Goal: Find contact information: Find contact information

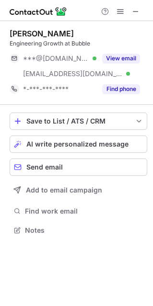
scroll to position [223, 153]
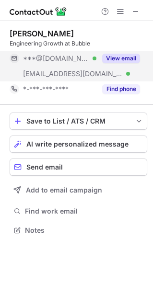
click at [137, 56] on button "View email" at bounding box center [121, 59] width 38 height 10
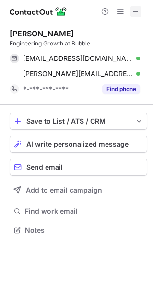
click at [138, 9] on span at bounding box center [136, 12] width 8 height 8
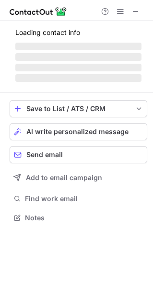
scroll to position [239, 153]
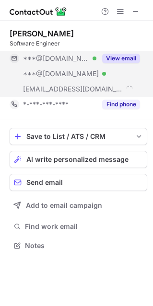
drag, startPoint x: 131, startPoint y: 53, endPoint x: 107, endPoint y: 68, distance: 28.4
click at [131, 53] on div "View email" at bounding box center [118, 58] width 44 height 15
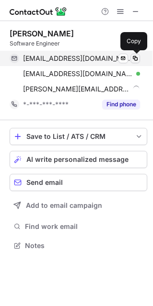
click at [134, 57] on span at bounding box center [135, 59] width 8 height 8
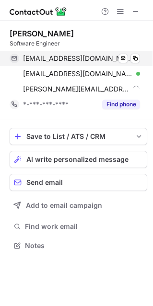
drag, startPoint x: 140, startPoint y: 14, endPoint x: 74, endPoint y: 55, distance: 77.4
click at [140, 14] on button at bounding box center [135, 11] width 11 height 11
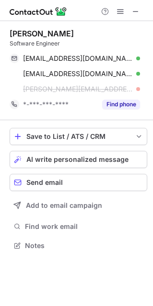
drag, startPoint x: 139, startPoint y: 14, endPoint x: 114, endPoint y: 14, distance: 24.9
click at [139, 14] on span at bounding box center [136, 12] width 8 height 8
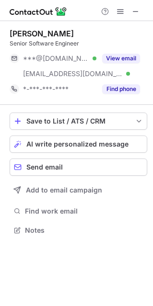
scroll to position [223, 153]
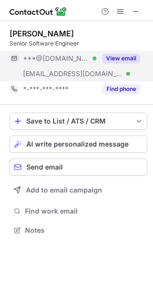
click at [137, 64] on div "View email" at bounding box center [118, 58] width 44 height 15
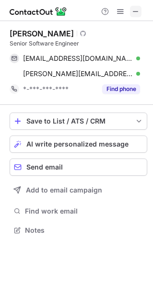
click at [140, 13] on button at bounding box center [135, 11] width 11 height 11
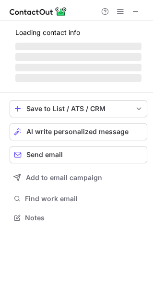
scroll to position [5, 4]
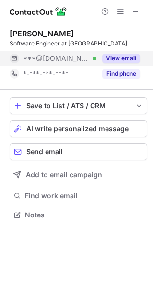
click at [136, 62] on button "View email" at bounding box center [121, 59] width 38 height 10
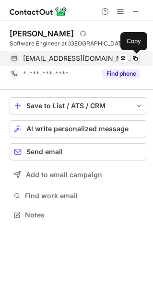
click at [137, 56] on span at bounding box center [135, 59] width 8 height 8
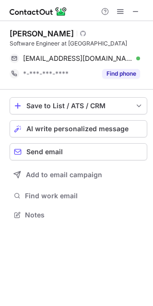
click at [136, 17] on div at bounding box center [76, 10] width 153 height 21
click at [137, 15] on span at bounding box center [136, 12] width 8 height 8
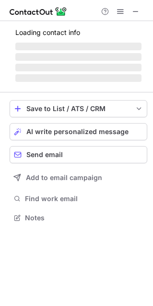
scroll to position [223, 153]
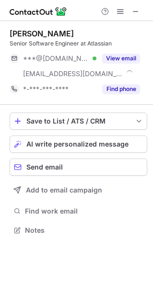
click at [128, 56] on button "View email" at bounding box center [121, 59] width 38 height 10
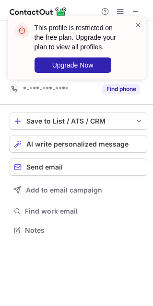
click at [136, 30] on div at bounding box center [138, 48] width 8 height 56
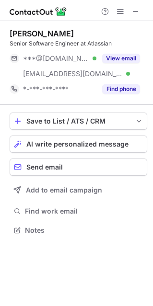
click at [140, 20] on span at bounding box center [138, 25] width 8 height 10
click at [125, 63] on div "View email" at bounding box center [118, 58] width 44 height 15
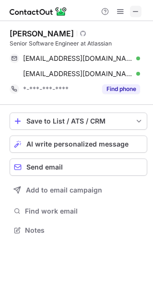
click at [137, 12] on span at bounding box center [136, 12] width 8 height 8
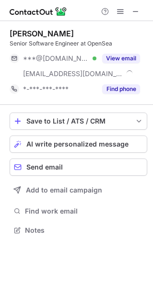
scroll to position [223, 153]
click at [140, 15] on button at bounding box center [135, 11] width 11 height 11
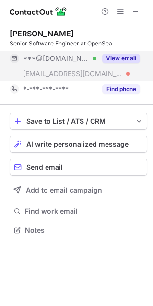
click at [125, 54] on button "View email" at bounding box center [121, 59] width 38 height 10
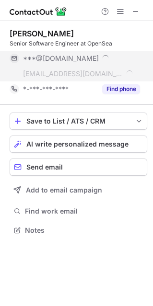
scroll to position [239, 153]
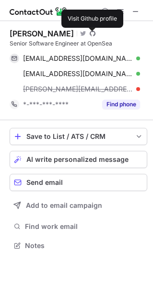
click at [92, 34] on span at bounding box center [93, 34] width 6 height 8
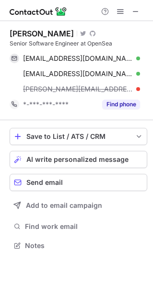
click at [136, 12] on span at bounding box center [136, 12] width 8 height 8
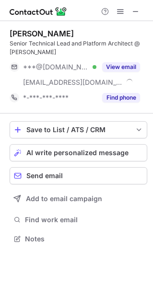
scroll to position [232, 153]
click at [138, 20] on div at bounding box center [76, 10] width 153 height 21
click at [138, 12] on span at bounding box center [136, 12] width 8 height 8
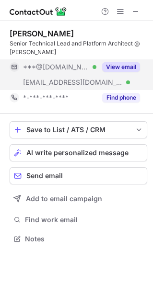
click at [129, 67] on button "View email" at bounding box center [121, 67] width 38 height 10
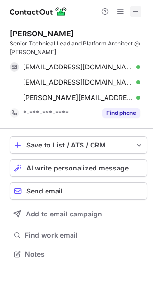
click at [138, 13] on span at bounding box center [136, 12] width 8 height 8
click at [139, 9] on span at bounding box center [136, 12] width 8 height 8
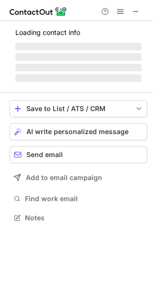
scroll to position [232, 153]
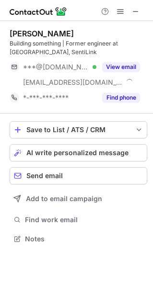
click at [131, 58] on div "[PERSON_NAME] Building something | Former engineer at Affirm, SentiLink ***@[DO…" at bounding box center [78, 67] width 137 height 77
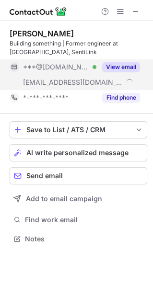
click at [131, 66] on button "View email" at bounding box center [121, 67] width 38 height 10
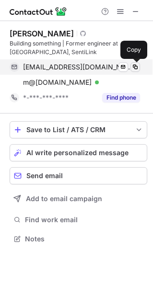
click at [135, 66] on span at bounding box center [135, 67] width 8 height 8
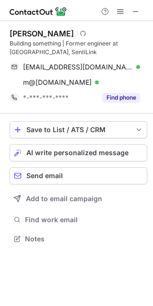
click at [59, 36] on div "Marcus E. Visit Github profile" at bounding box center [78, 34] width 137 height 10
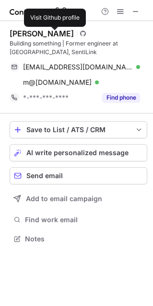
click at [80, 33] on span at bounding box center [83, 34] width 6 height 8
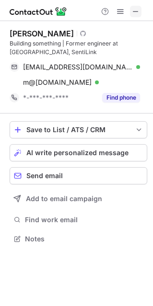
click at [139, 15] on span at bounding box center [136, 12] width 8 height 8
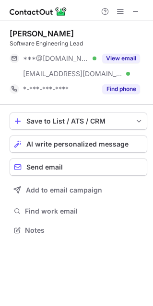
scroll to position [223, 153]
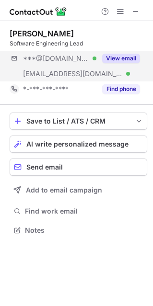
click at [141, 58] on div "***@gmail.com Verified ***@bitblit.net Verified View email" at bounding box center [78, 66] width 137 height 31
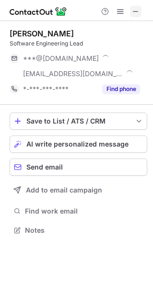
scroll to position [254, 153]
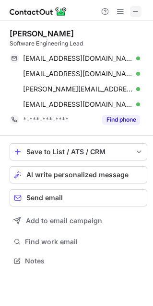
click at [138, 12] on span at bounding box center [136, 12] width 8 height 8
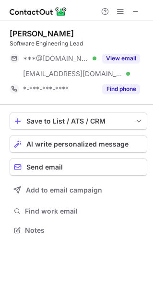
scroll to position [223, 153]
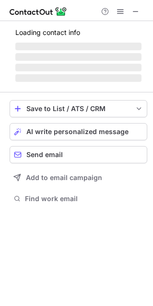
scroll to position [186, 153]
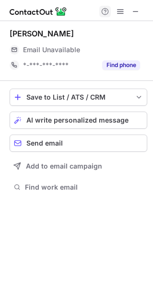
drag, startPoint x: 135, startPoint y: 7, endPoint x: 104, endPoint y: 12, distance: 31.0
click at [135, 8] on span at bounding box center [136, 12] width 8 height 8
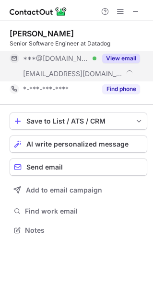
scroll to position [223, 153]
click at [133, 59] on button "View email" at bounding box center [121, 59] width 38 height 10
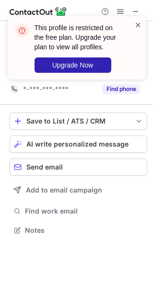
click at [136, 20] on div "This profile is restricted on the free plan. Upgrade your plan to view all prof…" at bounding box center [77, 47] width 138 height 63
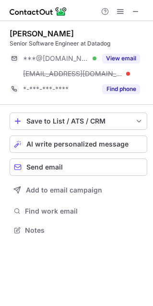
click at [122, 26] on div "This profile is restricted on the free plan. Upgrade your plan to view all prof…" at bounding box center [76, 16] width 153 height 19
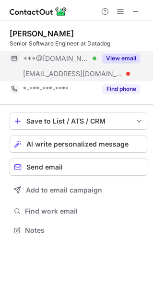
click at [120, 59] on button "View email" at bounding box center [121, 59] width 38 height 10
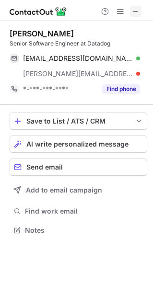
click at [137, 8] on span at bounding box center [136, 12] width 8 height 8
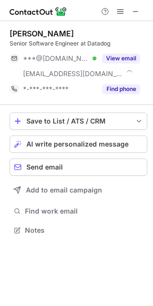
scroll to position [223, 153]
click at [136, 15] on span at bounding box center [136, 12] width 8 height 8
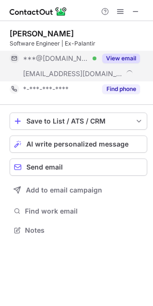
click at [123, 57] on button "View email" at bounding box center [121, 59] width 38 height 10
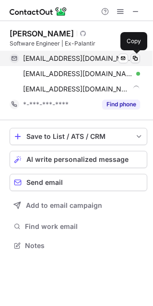
click at [135, 62] on button at bounding box center [135, 59] width 10 height 10
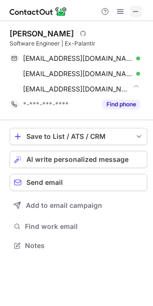
click at [136, 11] on span at bounding box center [136, 12] width 8 height 8
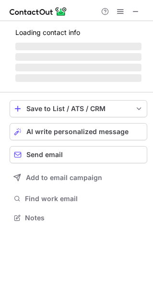
scroll to position [223, 153]
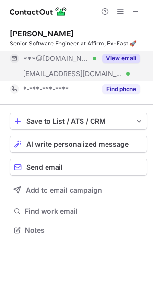
click at [131, 58] on button "View email" at bounding box center [121, 59] width 38 height 10
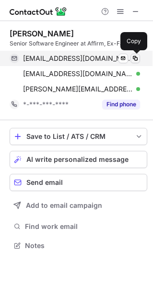
click at [136, 58] on span at bounding box center [135, 59] width 8 height 8
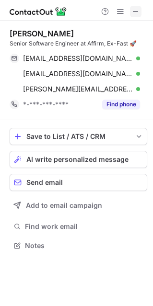
click at [139, 7] on button at bounding box center [135, 11] width 11 height 11
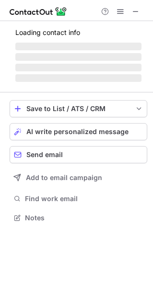
scroll to position [223, 153]
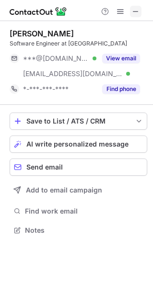
click at [134, 13] on span at bounding box center [136, 12] width 8 height 8
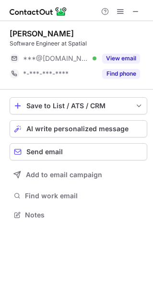
scroll to position [5, 4]
click at [137, 8] on span at bounding box center [136, 12] width 8 height 8
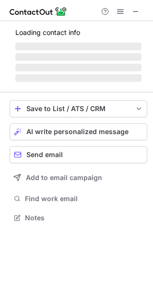
scroll to position [5, 4]
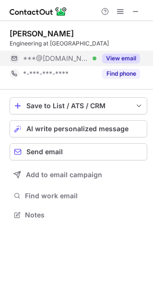
click at [137, 59] on button "View email" at bounding box center [121, 59] width 38 height 10
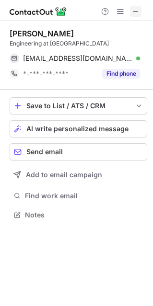
click at [138, 15] on span at bounding box center [136, 12] width 8 height 8
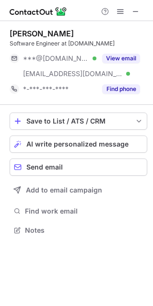
scroll to position [223, 153]
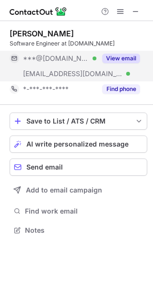
drag, startPoint x: 131, startPoint y: 63, endPoint x: 129, endPoint y: 57, distance: 6.9
click at [130, 62] on div "View email" at bounding box center [118, 58] width 44 height 15
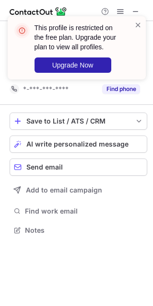
click at [133, 21] on div "This profile is restricted on the free plan. Upgrade your plan to view all prof…" at bounding box center [72, 48] width 123 height 56
click at [139, 23] on span at bounding box center [138, 25] width 8 height 10
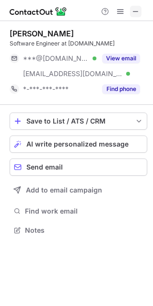
click at [135, 12] on span at bounding box center [136, 12] width 8 height 8
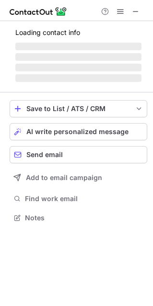
scroll to position [5, 4]
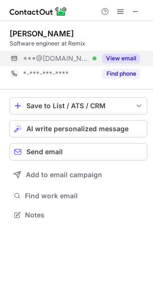
click at [128, 56] on button "View email" at bounding box center [121, 59] width 38 height 10
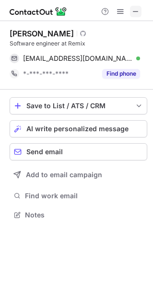
click at [141, 12] on button at bounding box center [135, 11] width 11 height 11
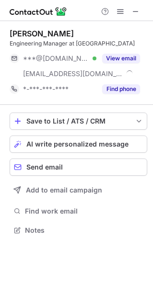
scroll to position [223, 153]
click at [135, 15] on span at bounding box center [136, 12] width 8 height 8
